Goal: Task Accomplishment & Management: Manage account settings

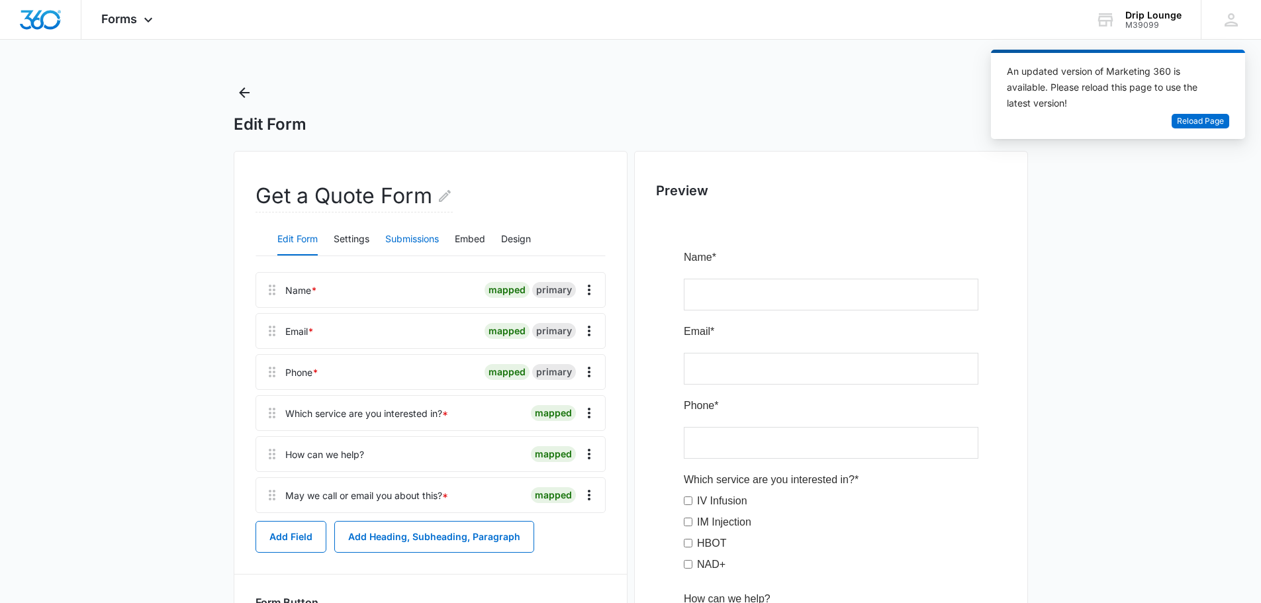
click at [404, 250] on button "Submissions" at bounding box center [412, 240] width 54 height 32
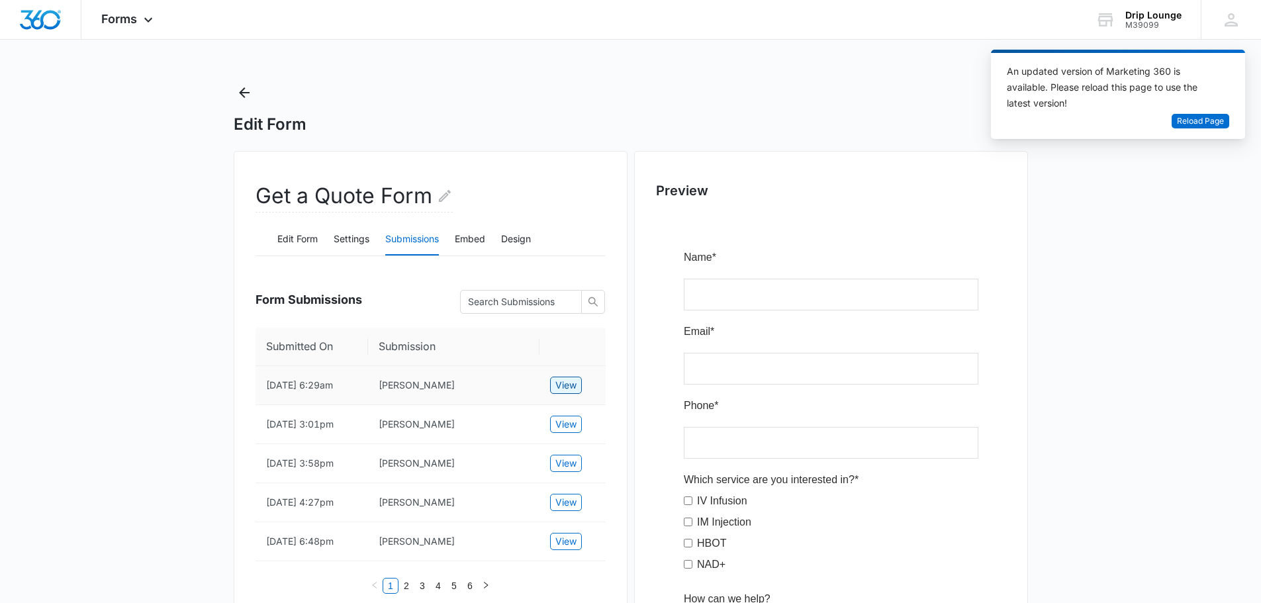
click at [567, 386] on span "View" at bounding box center [565, 385] width 21 height 15
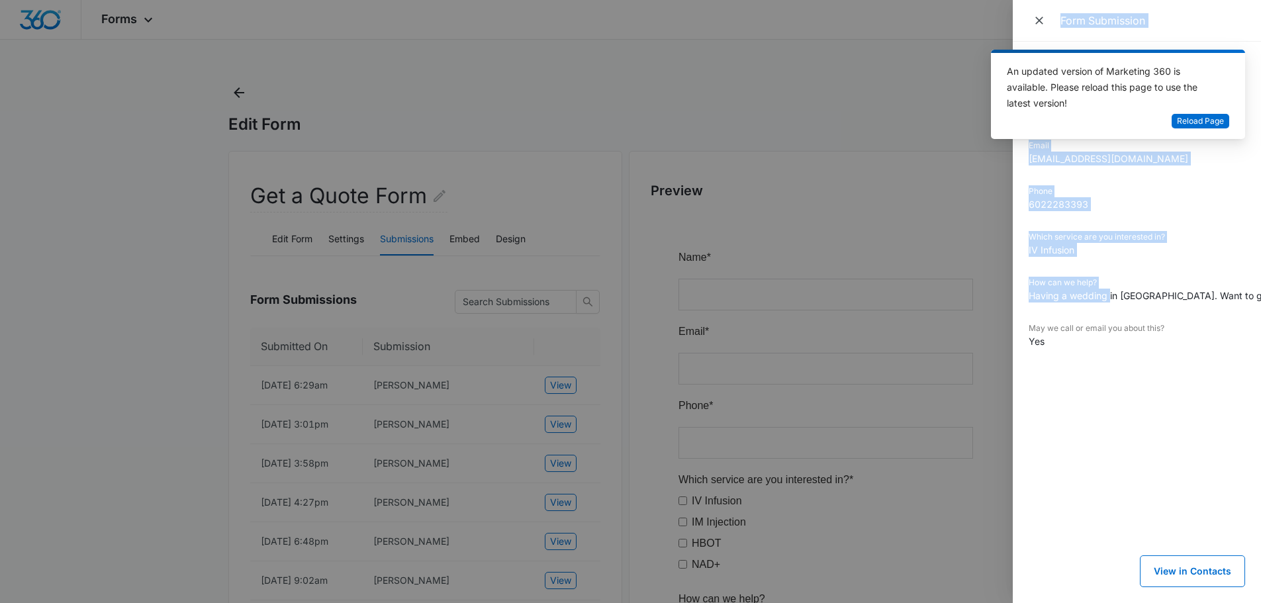
drag, startPoint x: 1109, startPoint y: 297, endPoint x: 946, endPoint y: 314, distance: 164.4
click at [946, 314] on div "Form Submission Submitted On [DATE] 6:29am Name [PERSON_NAME] Email [EMAIL_ADDR…" at bounding box center [630, 301] width 1261 height 603
click at [1069, 269] on dl "Submitted On [DATE] 6:29am Name [PERSON_NAME] Email [EMAIL_ADDRESS][DOMAIN_NAME…" at bounding box center [1137, 213] width 216 height 310
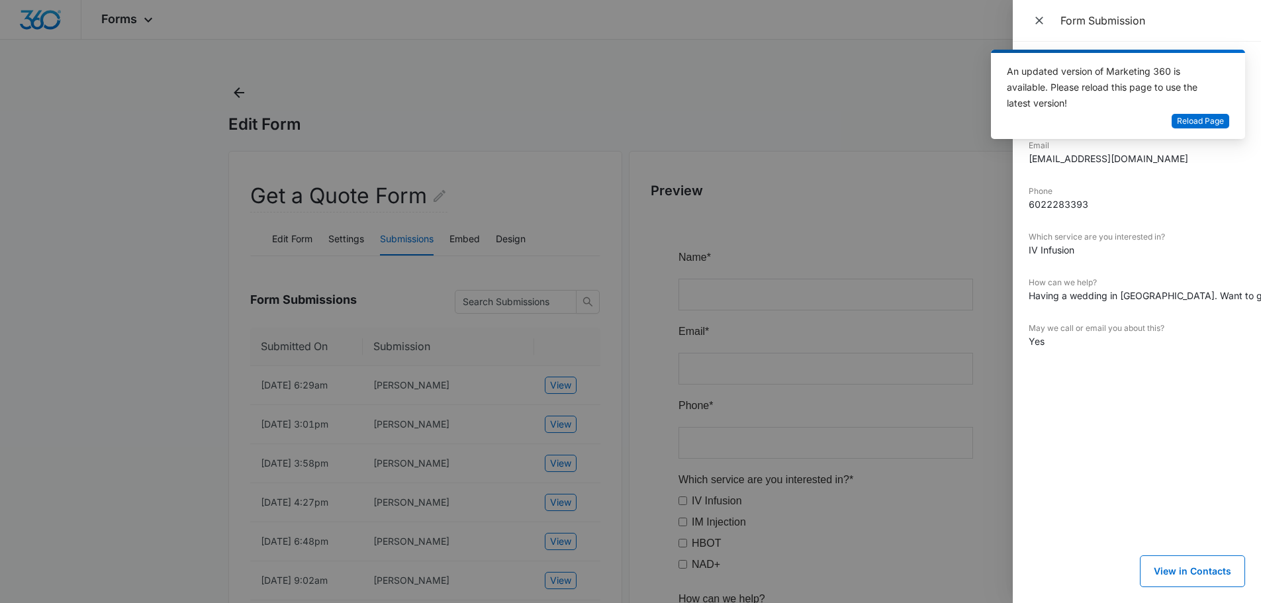
click at [1064, 36] on div "Form Submission" at bounding box center [1137, 21] width 248 height 42
click at [1116, 335] on dd "Yes" at bounding box center [1137, 341] width 216 height 14
click at [1127, 295] on dd "Having a wedding in [GEOGRAPHIC_DATA]. Want to get super hydrated [DATE]-[DATE]." at bounding box center [1137, 296] width 216 height 14
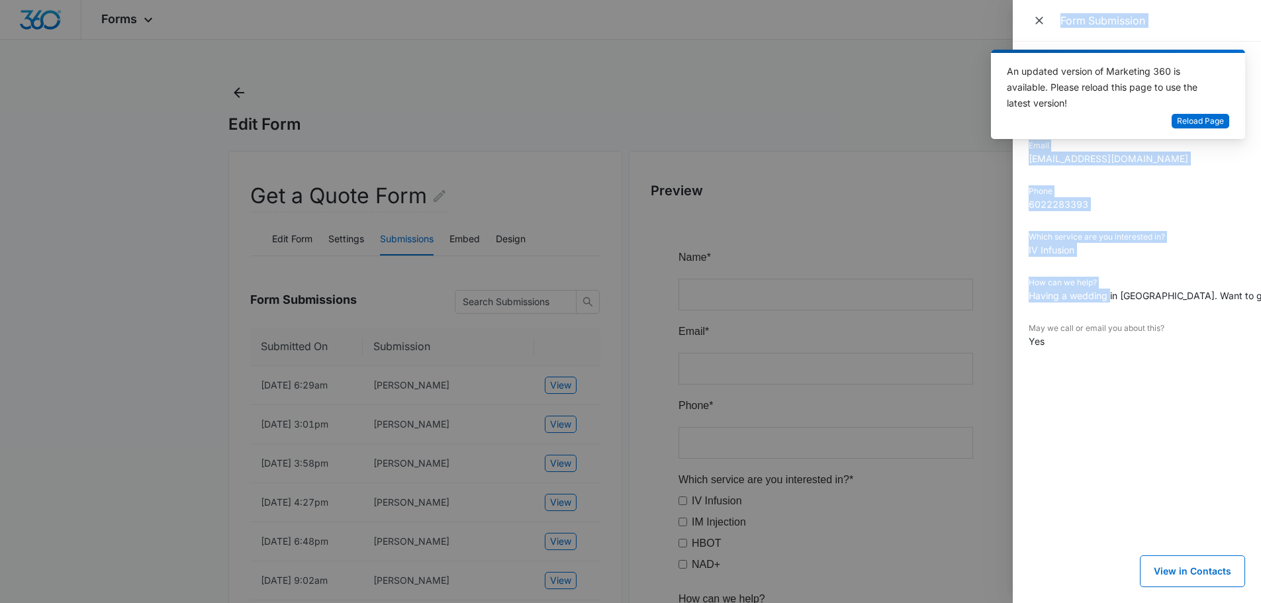
drag, startPoint x: 1109, startPoint y: 295, endPoint x: 997, endPoint y: 297, distance: 112.5
click at [997, 297] on div "Form Submission Submitted On [DATE] 6:29am Name [PERSON_NAME] Email [EMAIL_ADDR…" at bounding box center [630, 301] width 1261 height 603
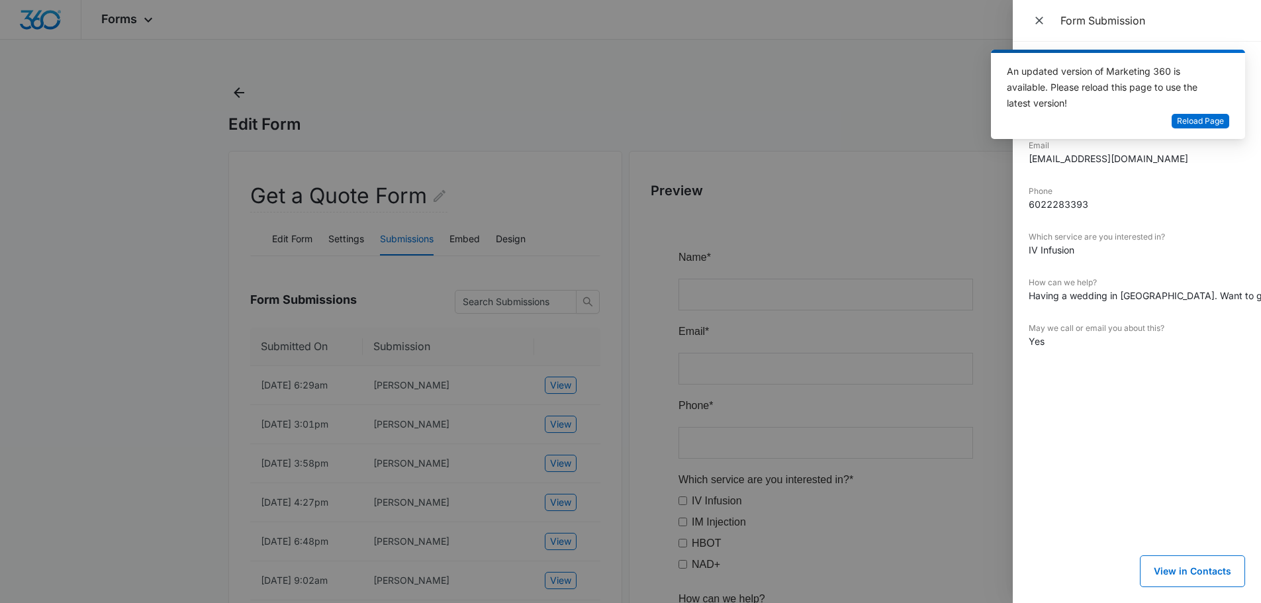
click at [1155, 298] on dd "Having a wedding in [GEOGRAPHIC_DATA]. Want to get super hydrated [DATE]-[DATE]." at bounding box center [1137, 296] width 216 height 14
click at [219, 346] on div at bounding box center [630, 301] width 1261 height 603
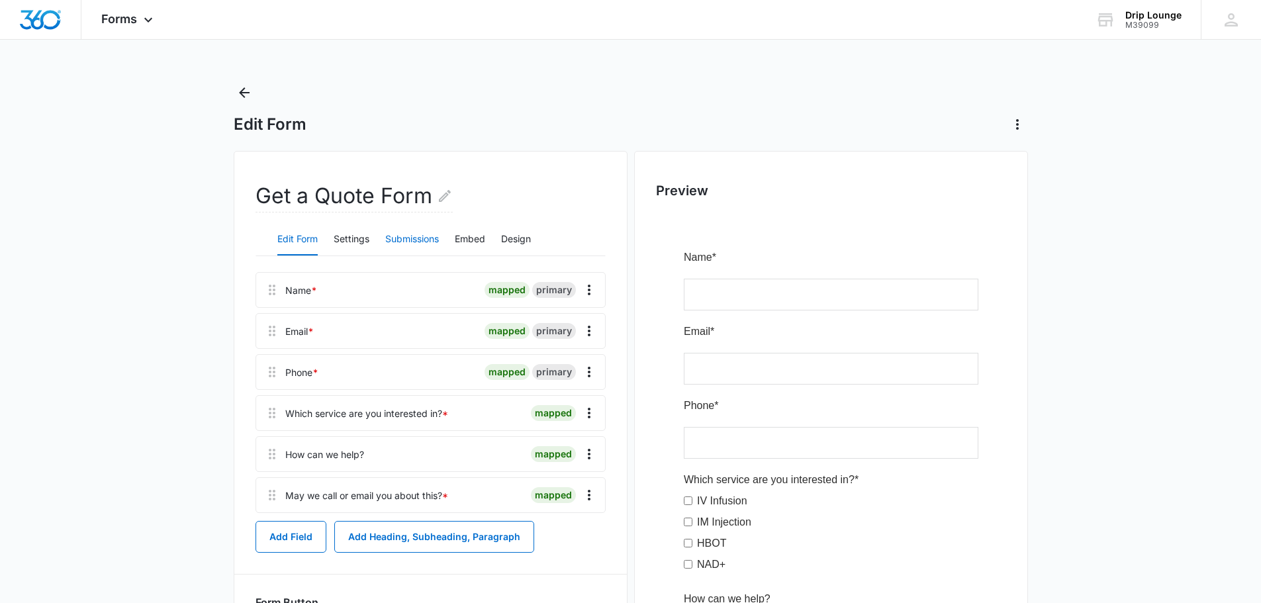
click at [408, 250] on button "Submissions" at bounding box center [412, 240] width 54 height 32
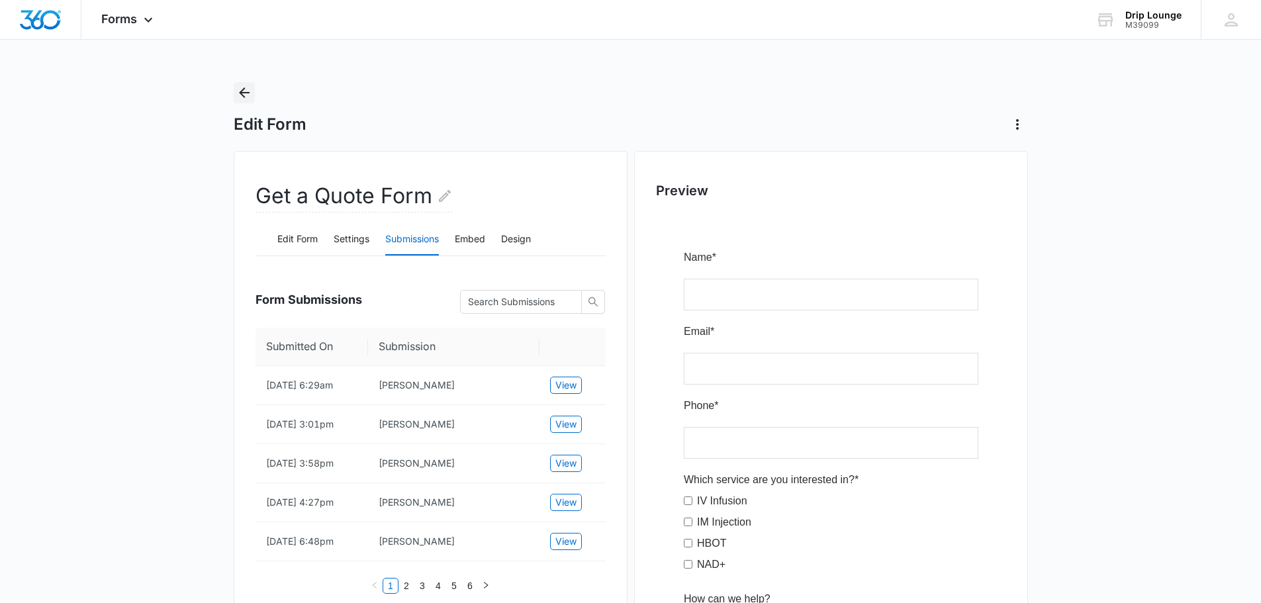
click at [240, 90] on icon "Back" at bounding box center [244, 93] width 16 height 16
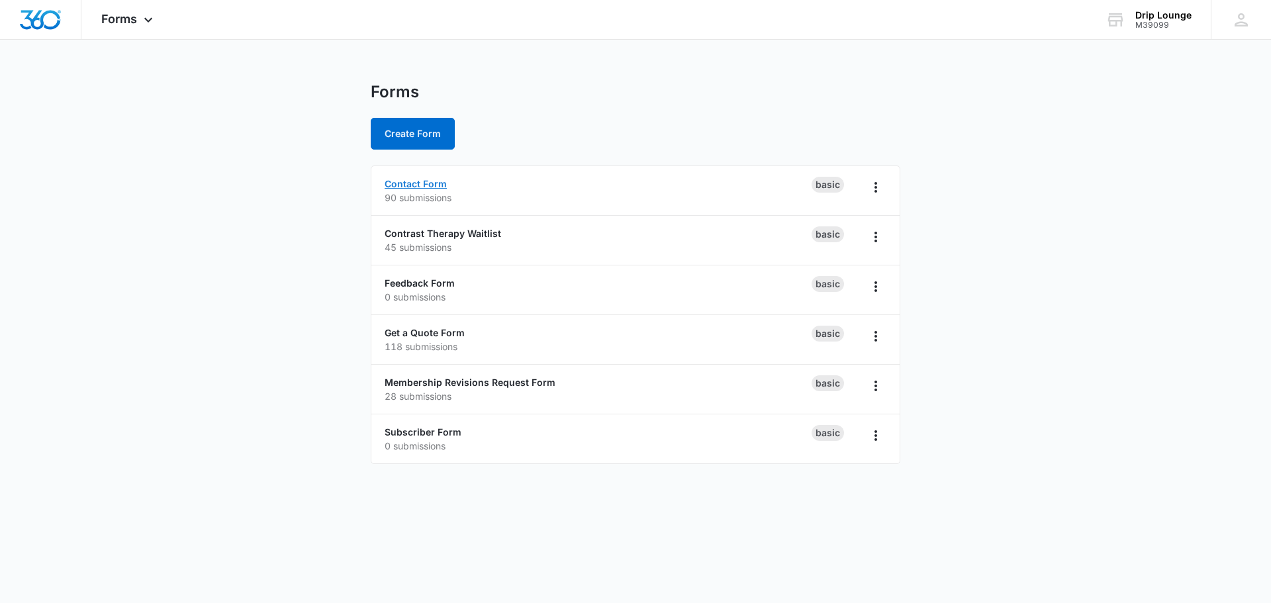
click at [412, 181] on link "Contact Form" at bounding box center [416, 183] width 62 height 11
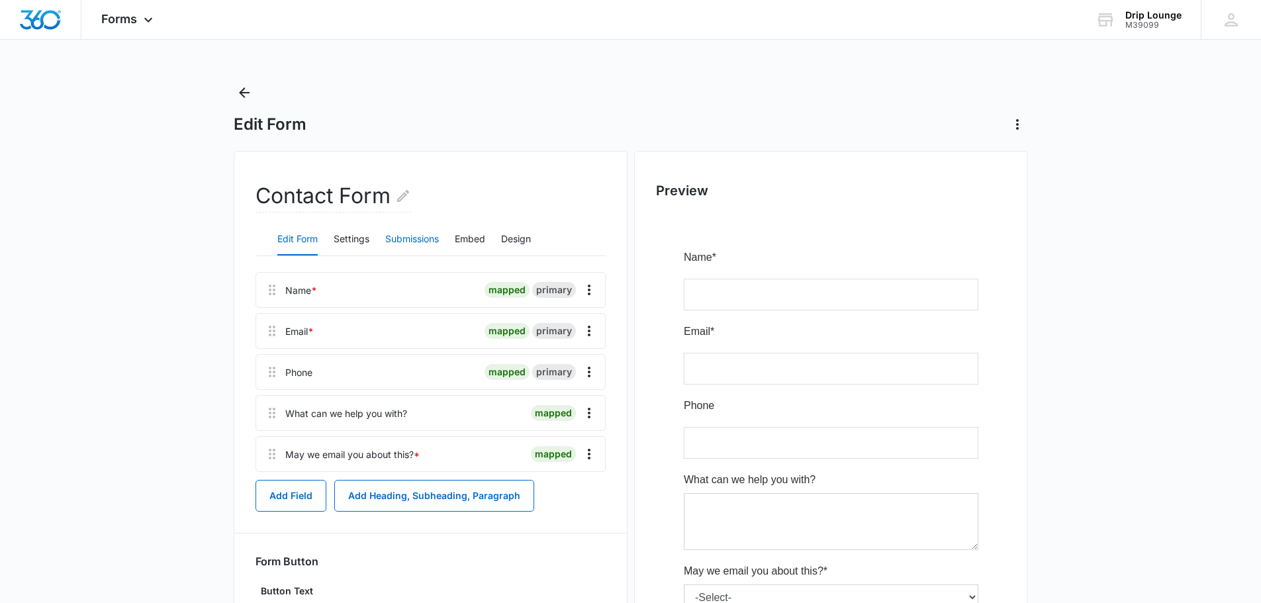
click at [409, 234] on button "Submissions" at bounding box center [412, 240] width 54 height 32
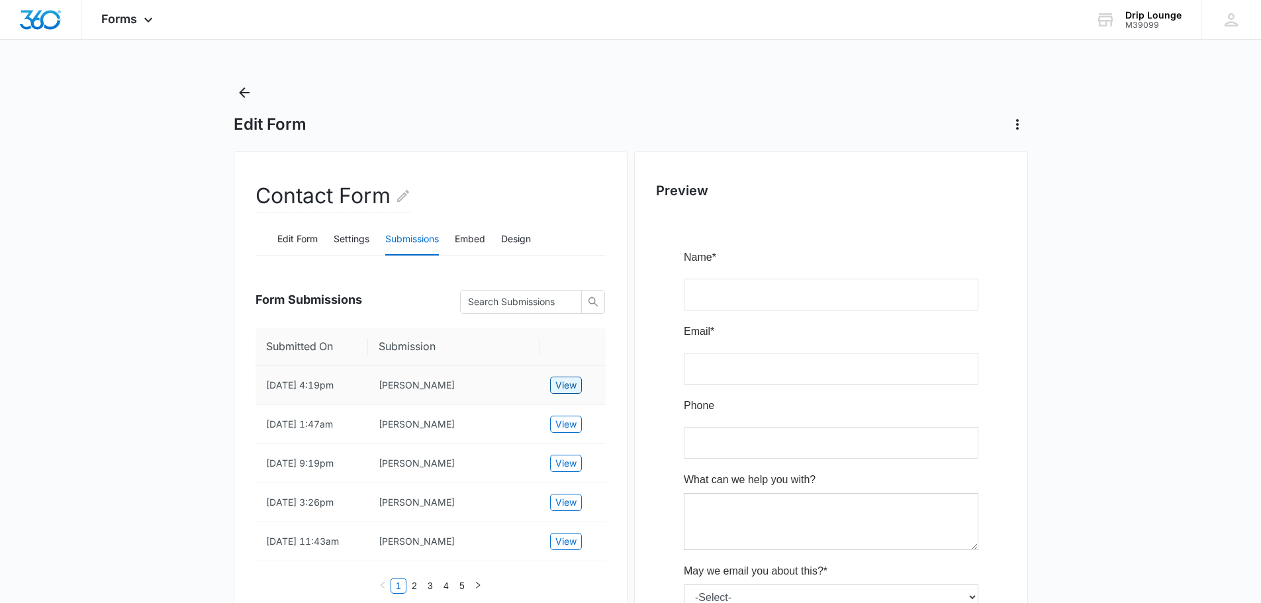
click at [566, 388] on span "View" at bounding box center [565, 385] width 21 height 15
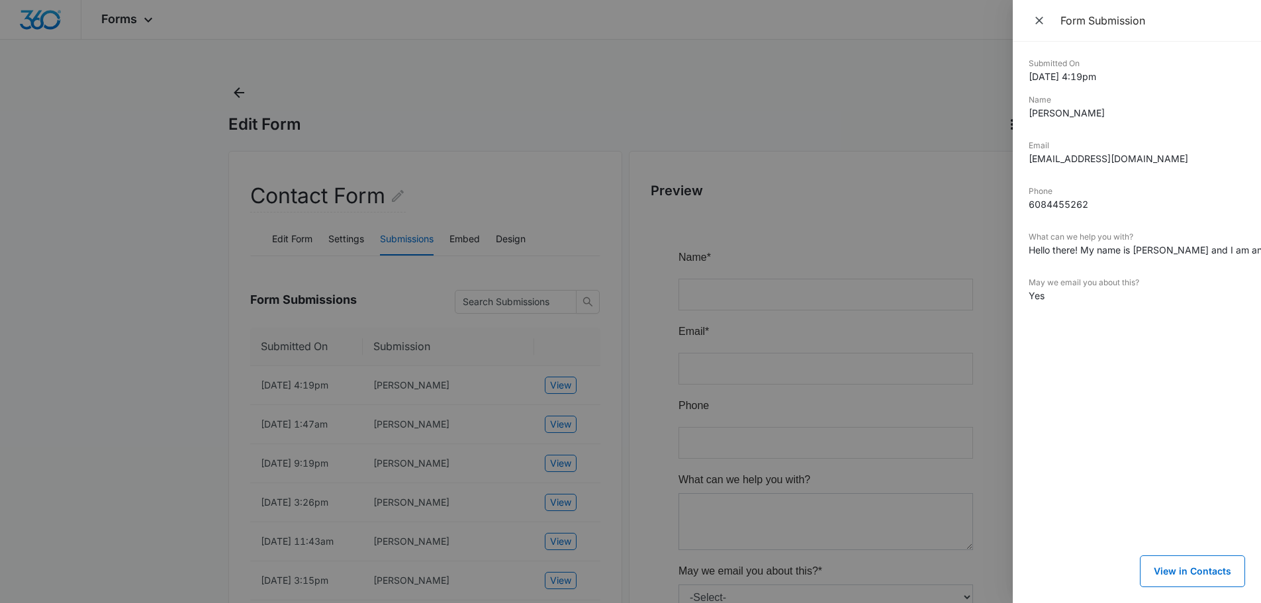
click at [240, 94] on div at bounding box center [630, 301] width 1261 height 603
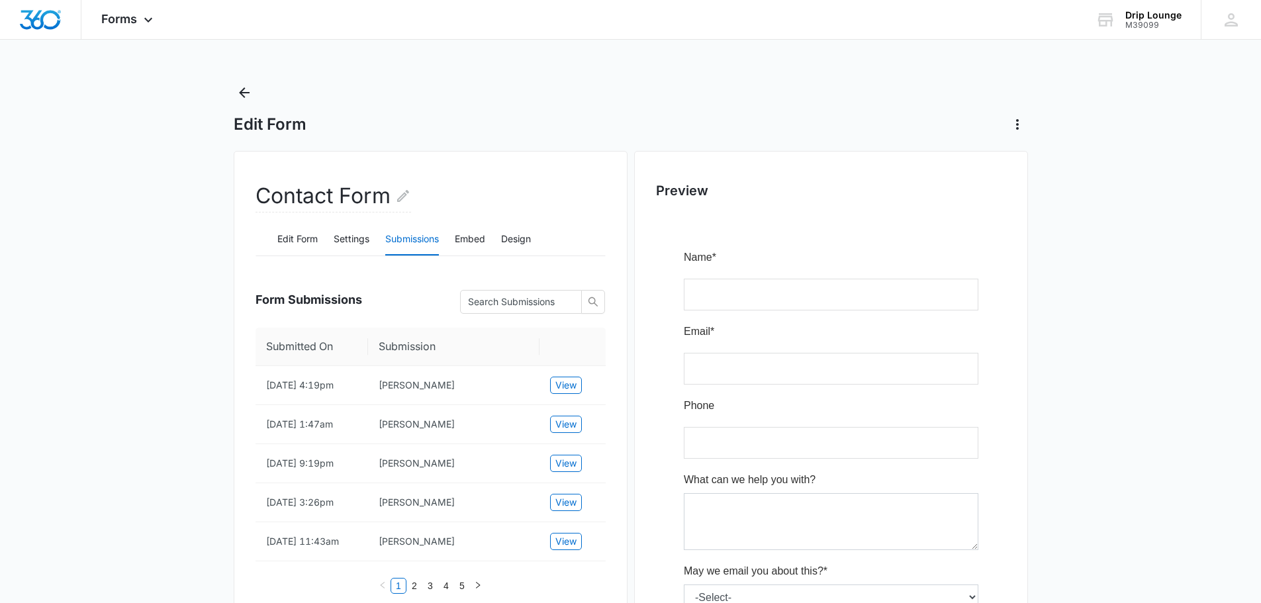
click at [38, 17] on img "Dashboard" at bounding box center [40, 20] width 42 height 20
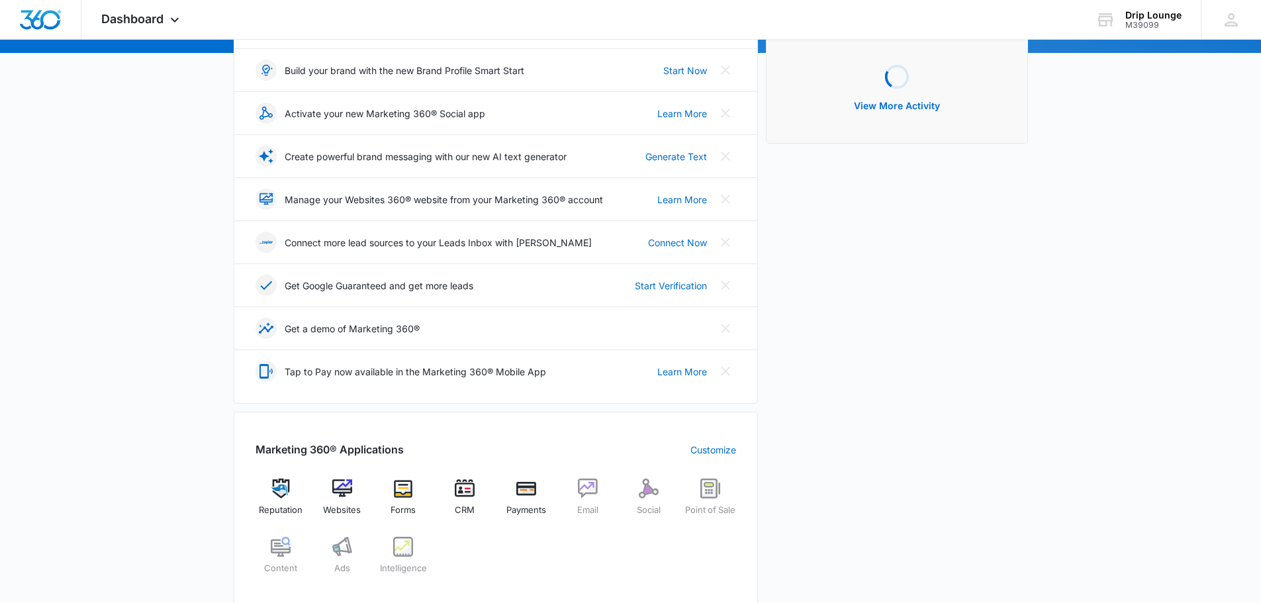
scroll to position [331, 0]
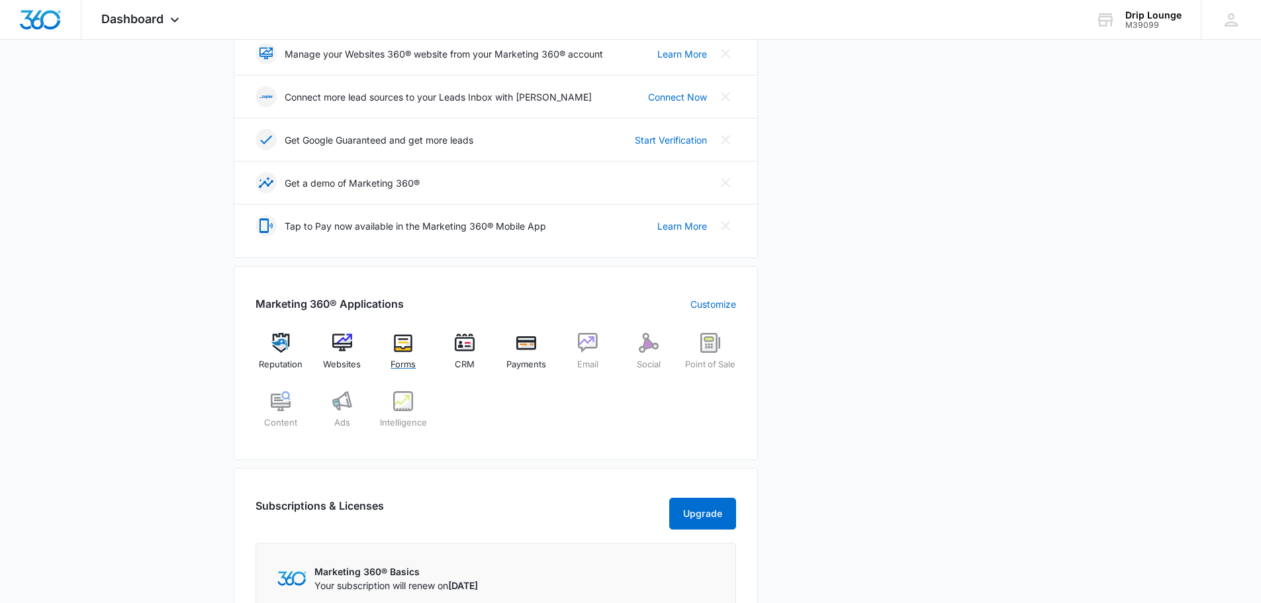
click at [406, 342] on img at bounding box center [403, 343] width 20 height 20
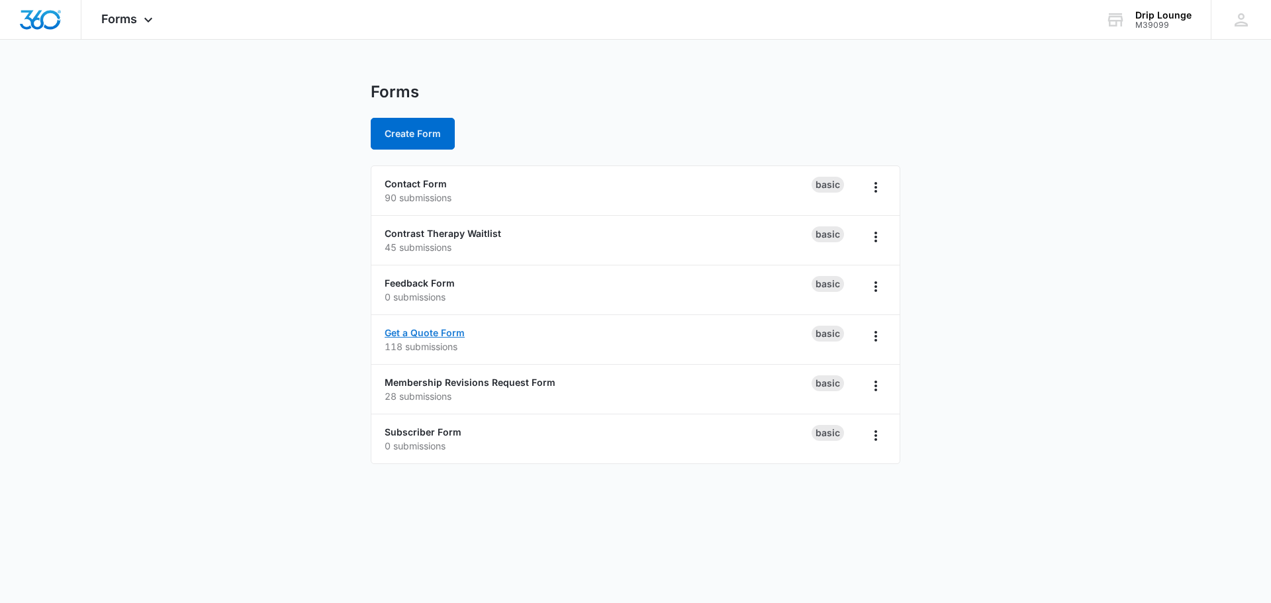
click at [423, 332] on link "Get a Quote Form" at bounding box center [425, 332] width 80 height 11
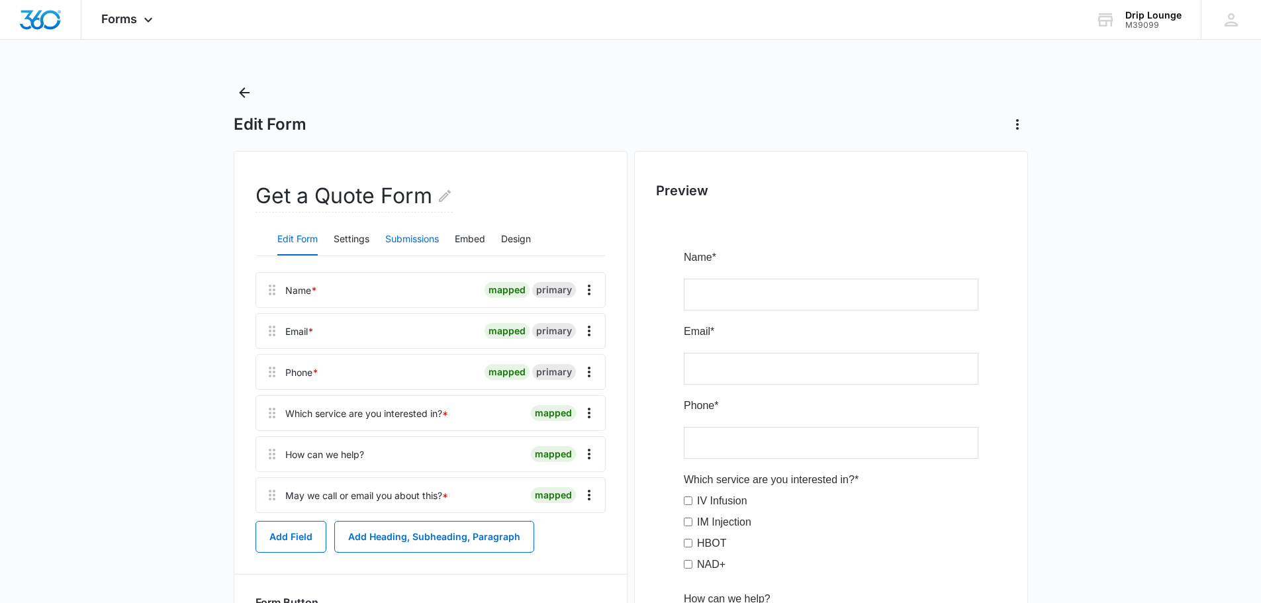
click at [410, 239] on button "Submissions" at bounding box center [412, 240] width 54 height 32
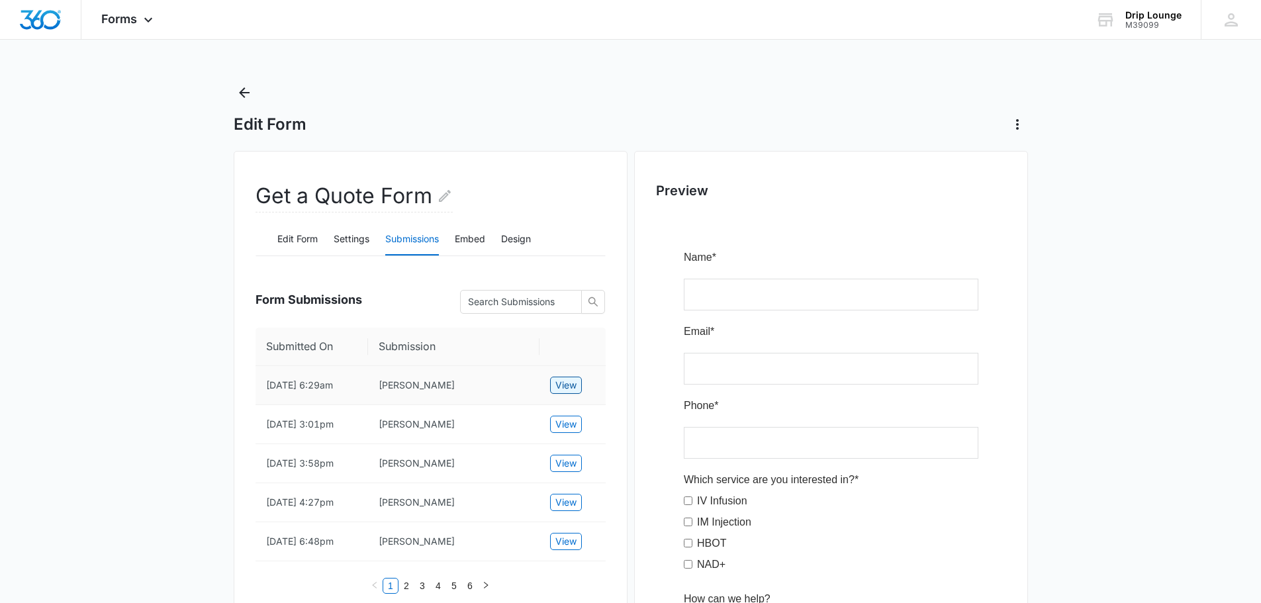
click at [569, 387] on span "View" at bounding box center [565, 385] width 21 height 15
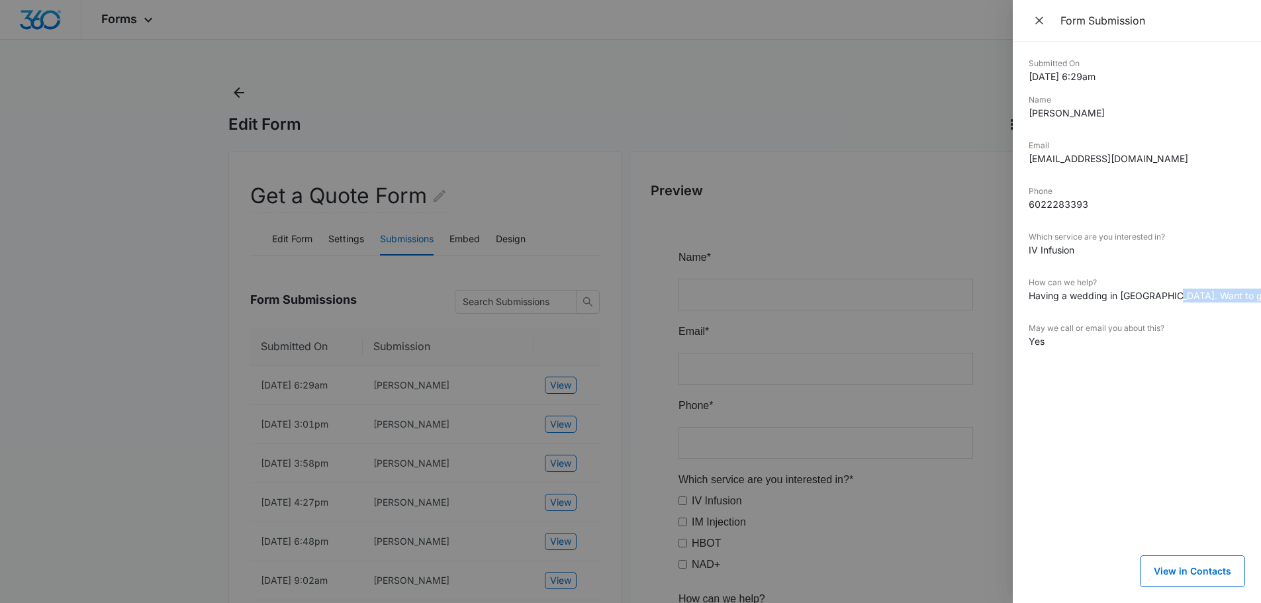
scroll to position [0, 115]
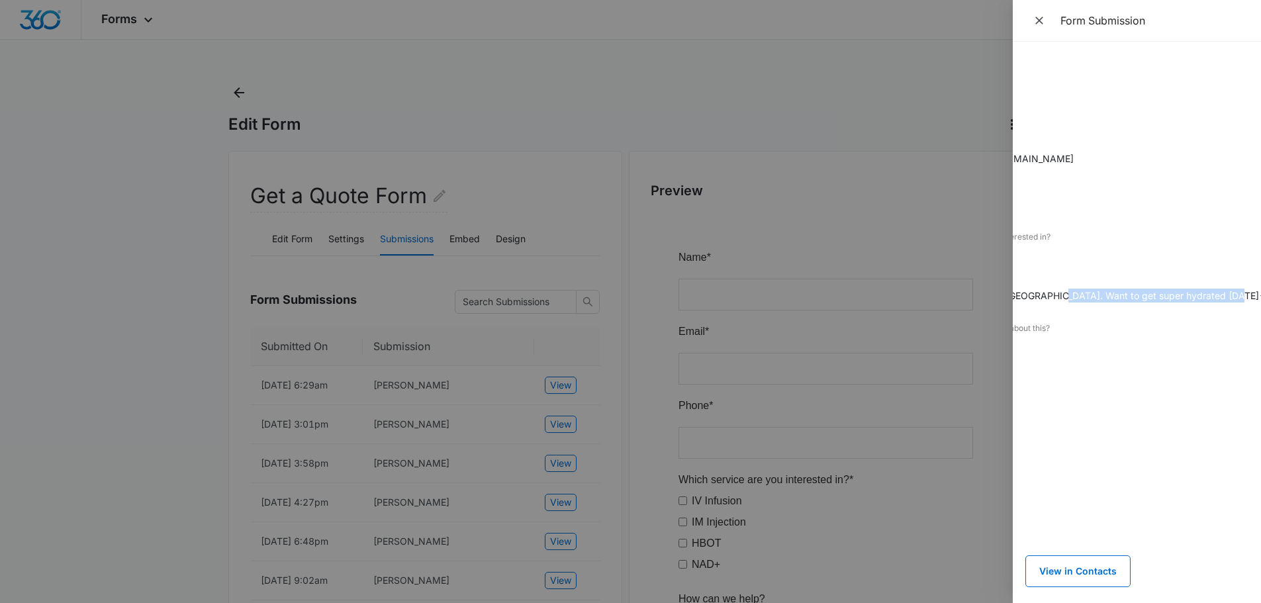
drag, startPoint x: 1174, startPoint y: 300, endPoint x: 1233, endPoint y: 300, distance: 58.3
click at [1131, 300] on dd "Having a wedding in [GEOGRAPHIC_DATA]. Want to get super hydrated [DATE]-[DATE]." at bounding box center [1022, 296] width 216 height 14
click at [1168, 232] on div "Submitted On 9/14/2025 6:29am Name Brian Oleary Email supafish10@gmail.com Phon…" at bounding box center [1137, 322] width 248 height 561
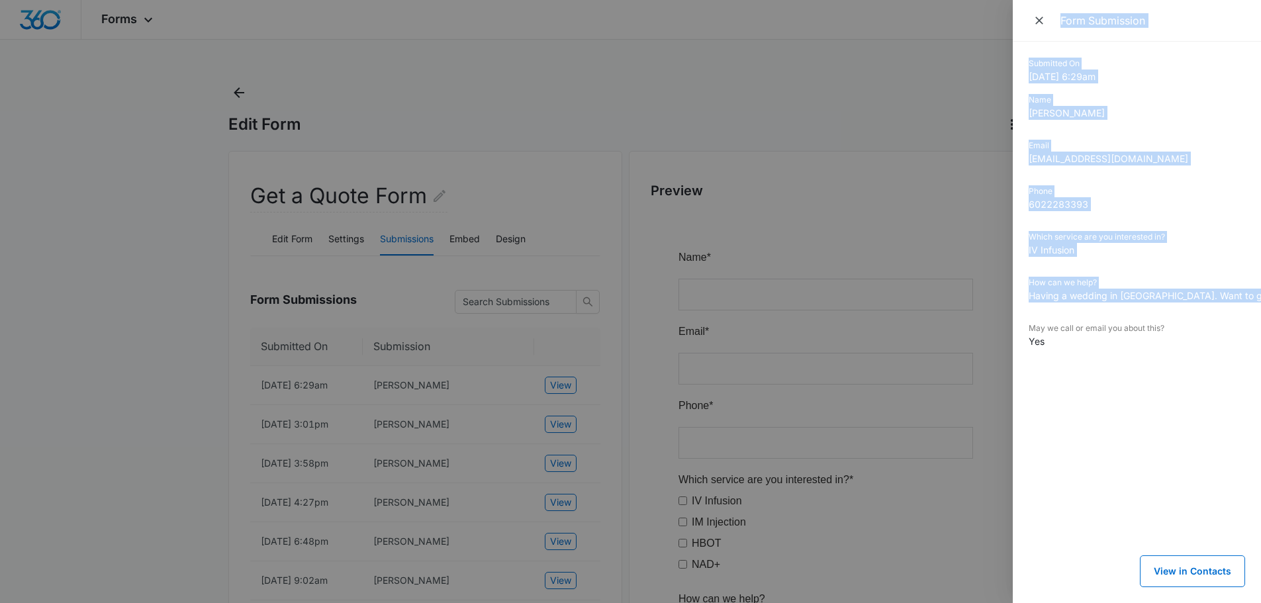
drag, startPoint x: 1145, startPoint y: 298, endPoint x: 896, endPoint y: 338, distance: 252.1
click at [896, 338] on div "Form Submission Submitted On [DATE] 6:29am Name [PERSON_NAME] Email [EMAIL_ADDR…" at bounding box center [630, 301] width 1261 height 603
click at [1133, 297] on dd "Having a wedding in [GEOGRAPHIC_DATA]. Want to get super hydrated [DATE]-[DATE]." at bounding box center [1137, 296] width 216 height 14
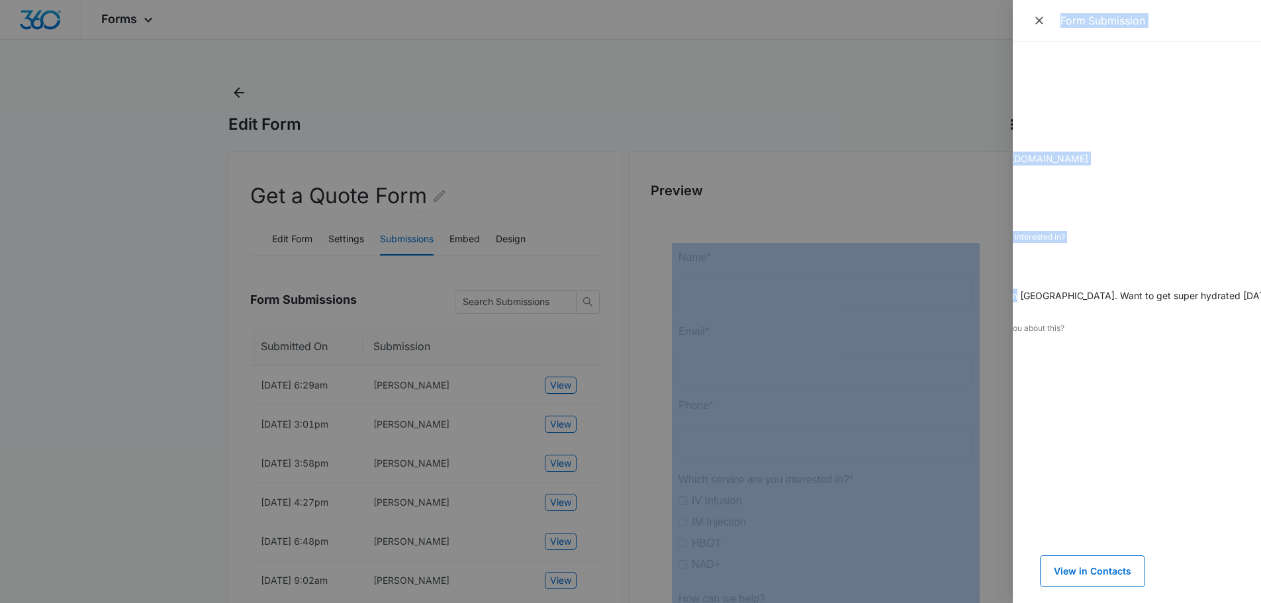
scroll to position [0, 115]
drag, startPoint x: 1115, startPoint y: 299, endPoint x: 1256, endPoint y: 303, distance: 140.4
click at [1261, 302] on html "Forms Apps Reputation Websites Forms CRM Email Social Payments POS Content Ads …" at bounding box center [630, 301] width 1261 height 603
click at [462, 381] on div at bounding box center [630, 301] width 1261 height 603
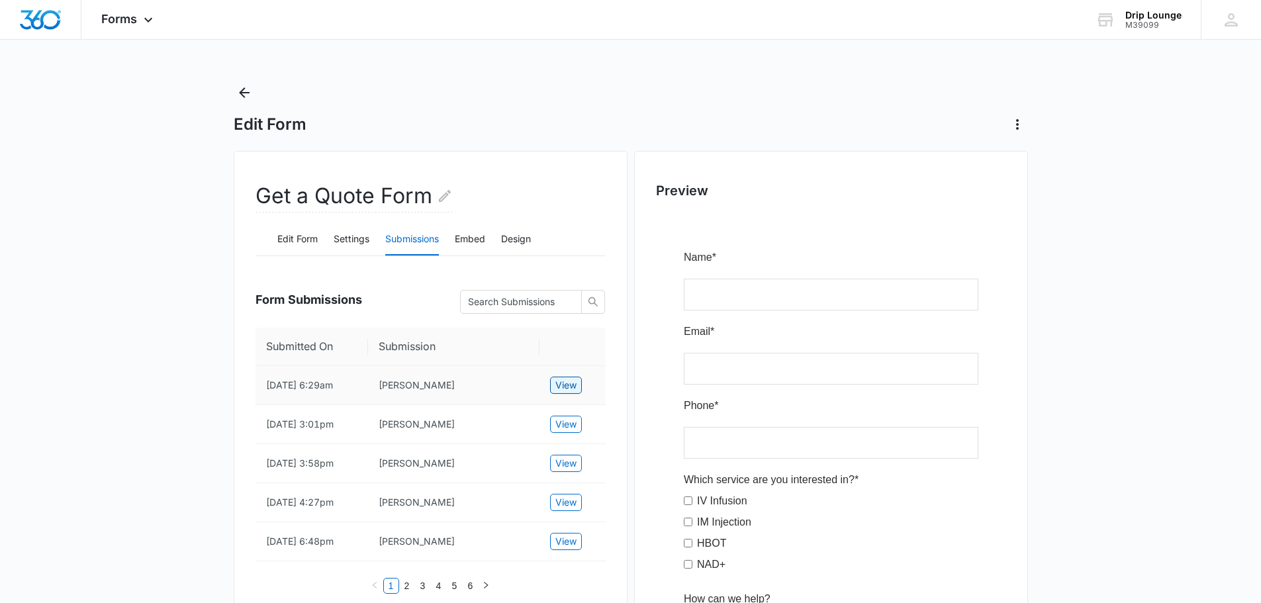
click at [575, 386] on span "View" at bounding box center [565, 385] width 21 height 15
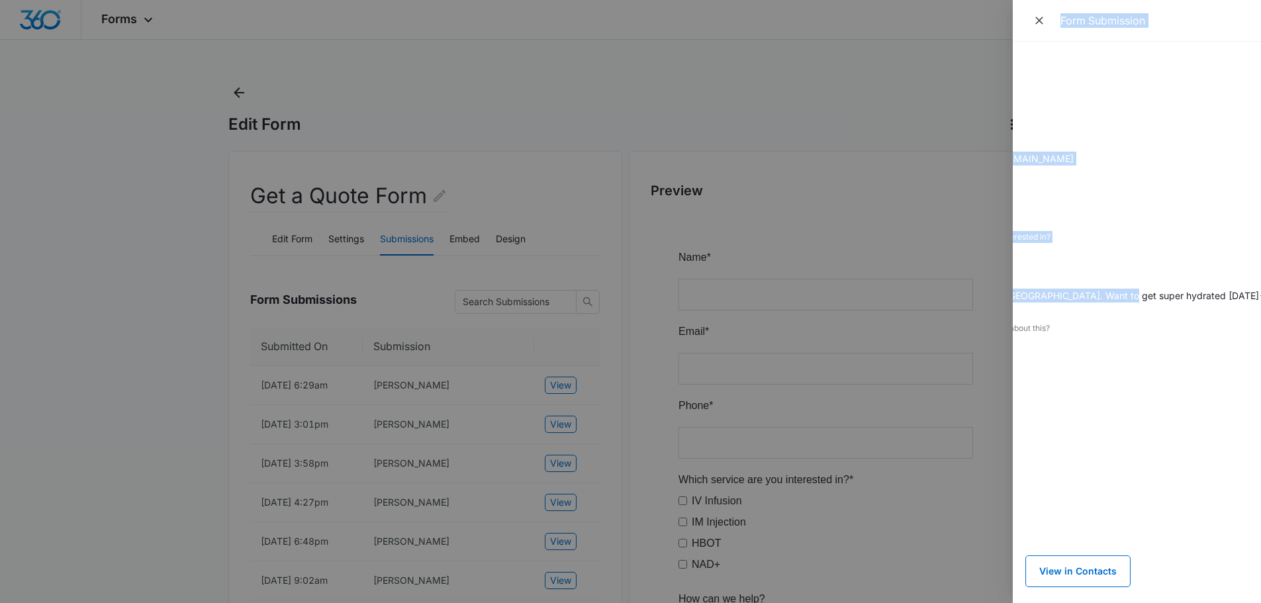
scroll to position [0, 0]
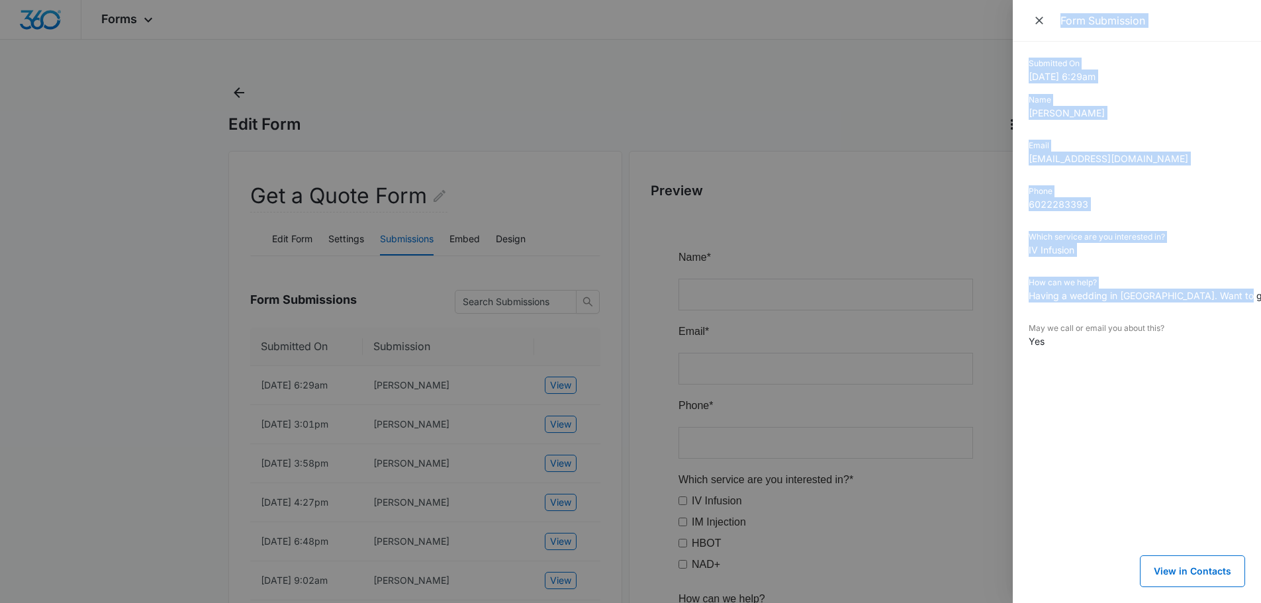
drag, startPoint x: 1124, startPoint y: 293, endPoint x: 795, endPoint y: 310, distance: 329.5
click at [795, 310] on div "Form Submission Submitted On [DATE] 6:29am Name [PERSON_NAME] Email [EMAIL_ADDR…" at bounding box center [630, 301] width 1261 height 603
click at [1050, 212] on div "Phone 6022283393" at bounding box center [1137, 202] width 216 height 35
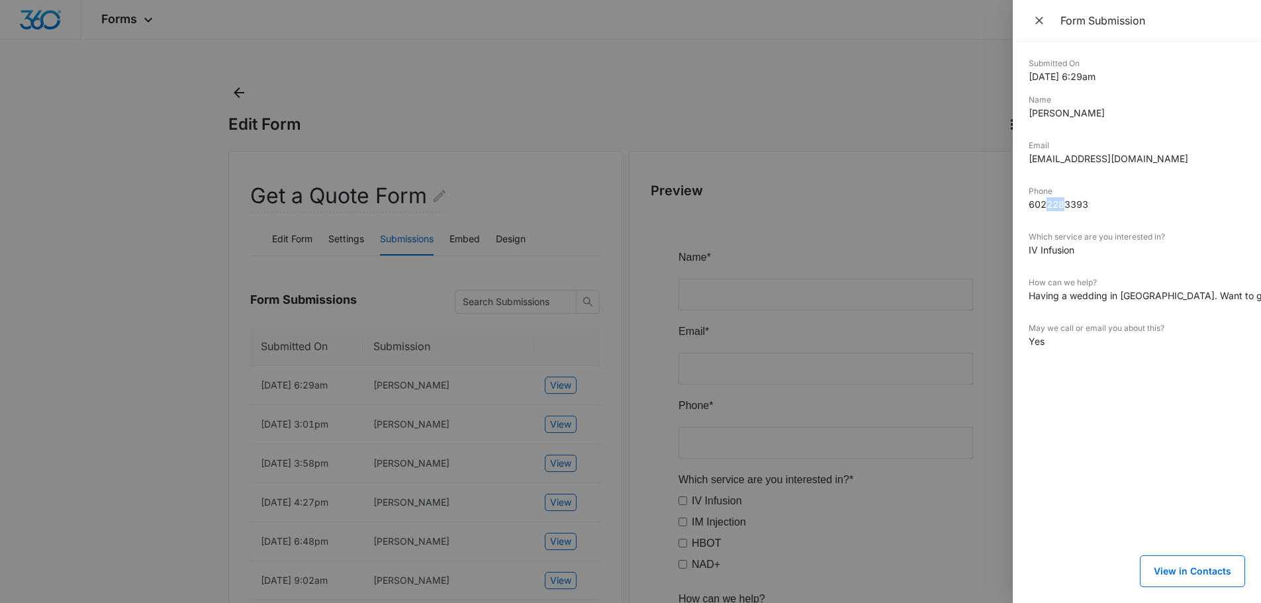
drag, startPoint x: 1048, startPoint y: 205, endPoint x: 1065, endPoint y: 206, distance: 17.2
click at [1065, 206] on dd "6022283393" at bounding box center [1137, 204] width 216 height 14
drag, startPoint x: 1076, startPoint y: 203, endPoint x: 1024, endPoint y: 200, distance: 51.7
click at [1024, 200] on div "Submitted On 9/14/2025 6:29am Name Brian Oleary Email supafish10@gmail.com Phon…" at bounding box center [1137, 322] width 248 height 561
copy dd "6022283393"
